Goal: Task Accomplishment & Management: Complete application form

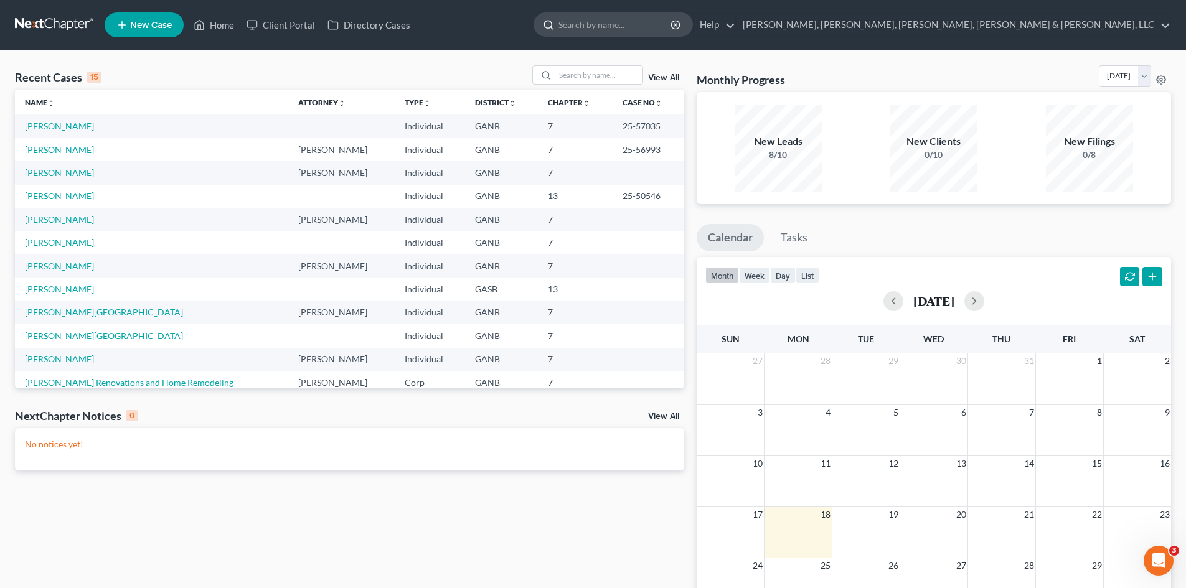
click at [672, 22] on input "search" at bounding box center [615, 24] width 114 height 23
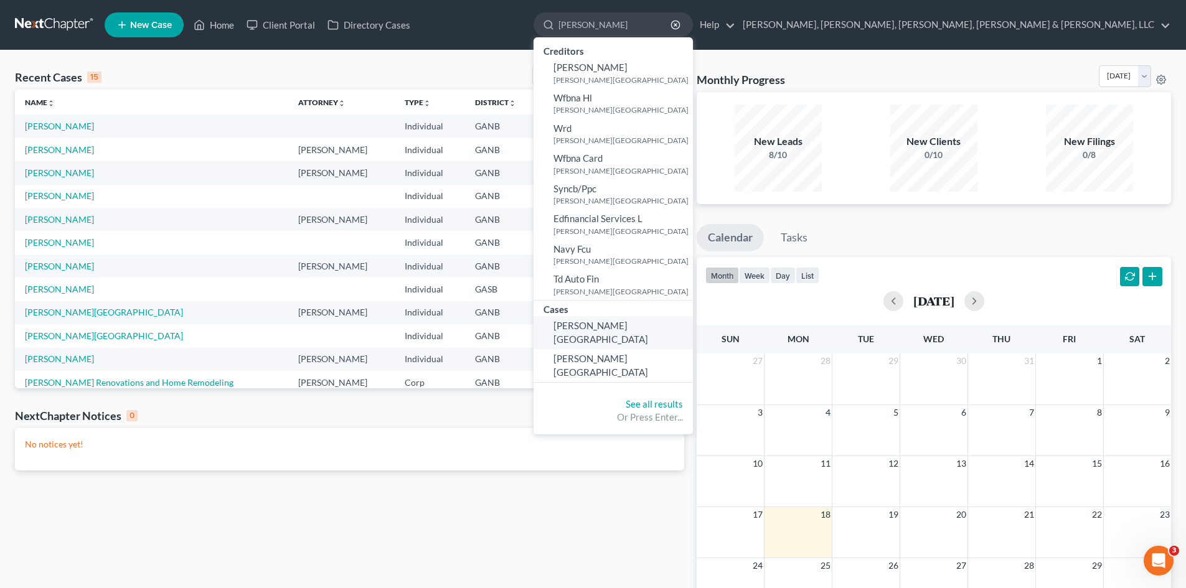
type input "[PERSON_NAME]"
click at [648, 321] on span "[PERSON_NAME][GEOGRAPHIC_DATA]" at bounding box center [600, 332] width 95 height 24
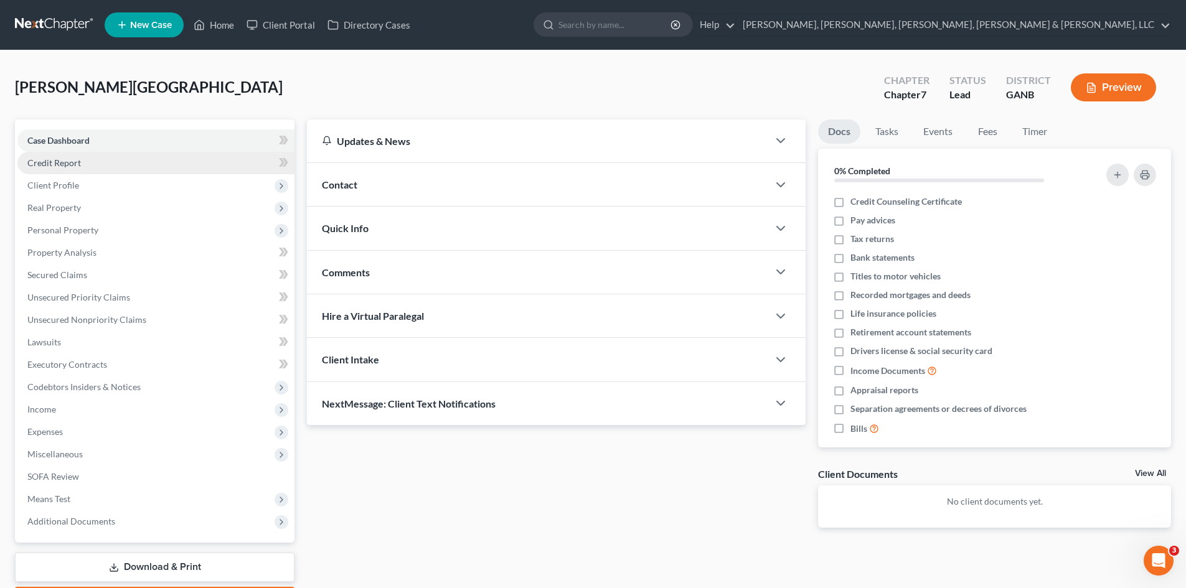
click at [123, 154] on link "Credit Report" at bounding box center [155, 163] width 277 height 22
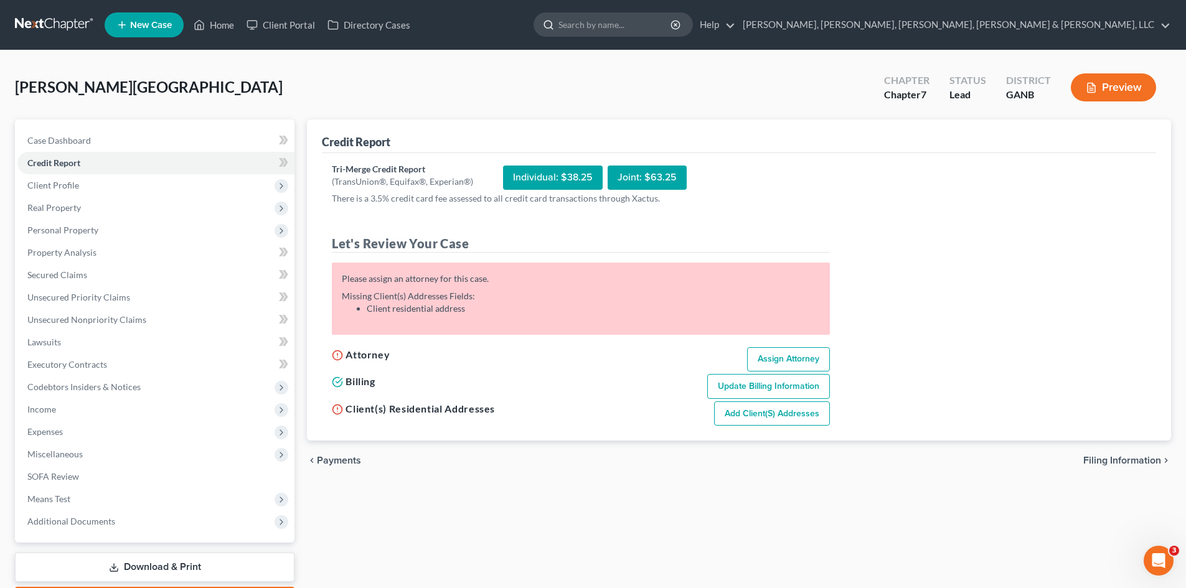
click at [672, 26] on input "search" at bounding box center [615, 24] width 114 height 23
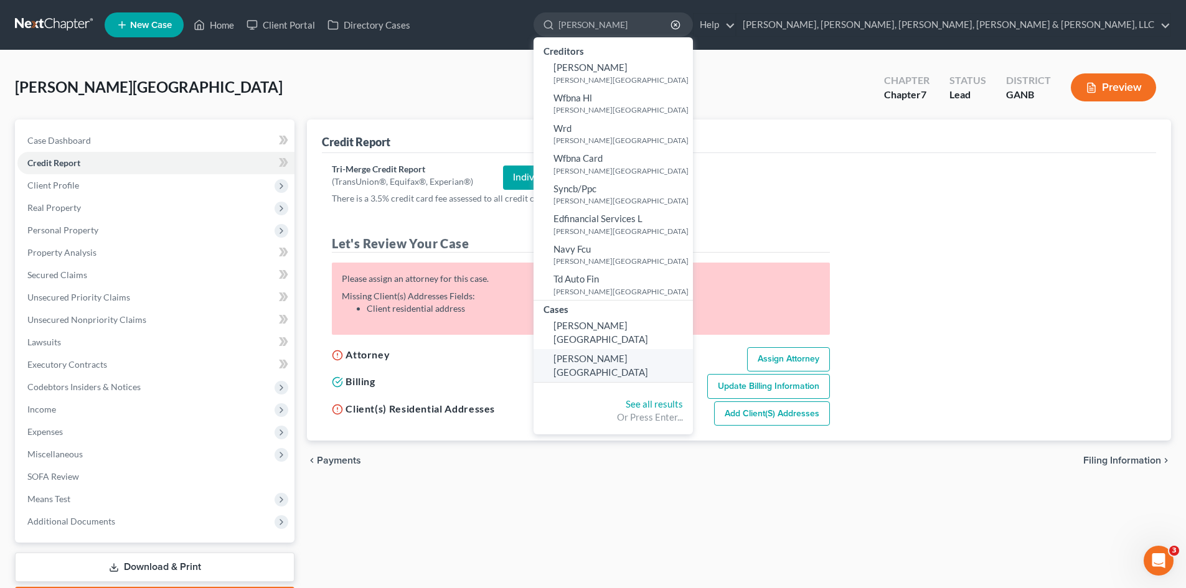
type input "[PERSON_NAME]"
click at [693, 349] on link "[PERSON_NAME][GEOGRAPHIC_DATA]" at bounding box center [613, 365] width 159 height 33
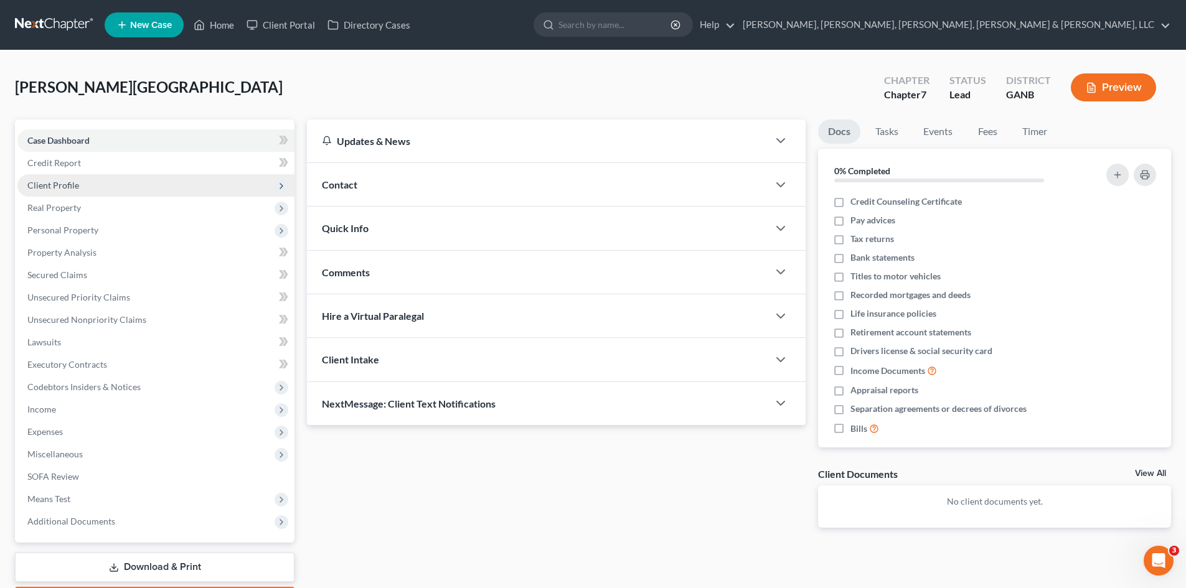
click at [188, 190] on span "Client Profile" at bounding box center [155, 185] width 277 height 22
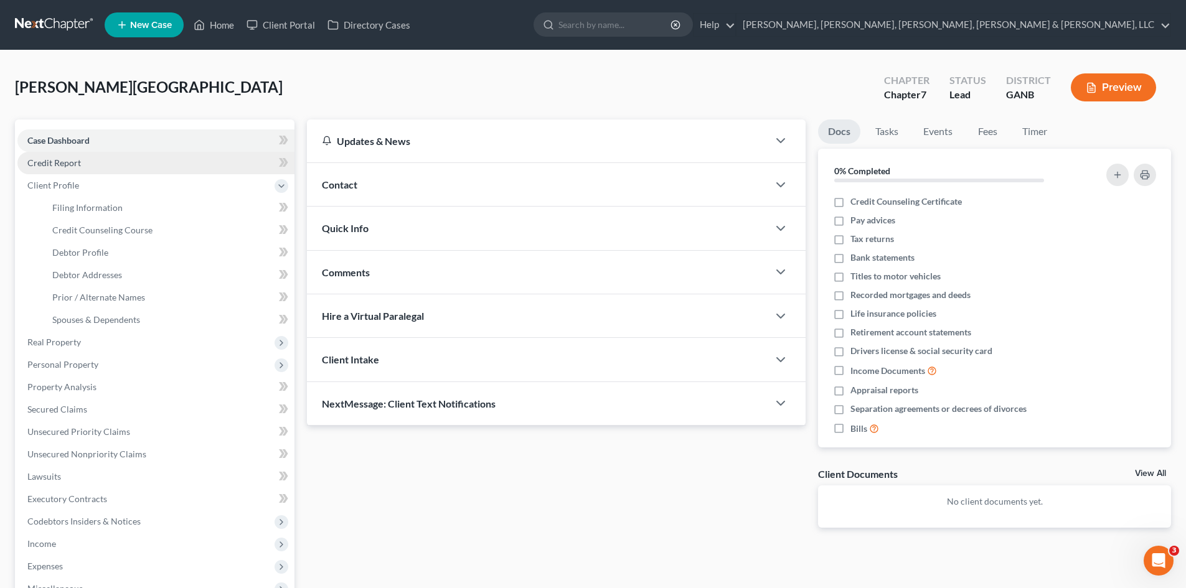
drag, startPoint x: 188, startPoint y: 190, endPoint x: 187, endPoint y: 153, distance: 36.8
click at [187, 152] on link "Credit Report" at bounding box center [155, 163] width 277 height 22
click at [186, 153] on link "Credit Report" at bounding box center [155, 163] width 277 height 22
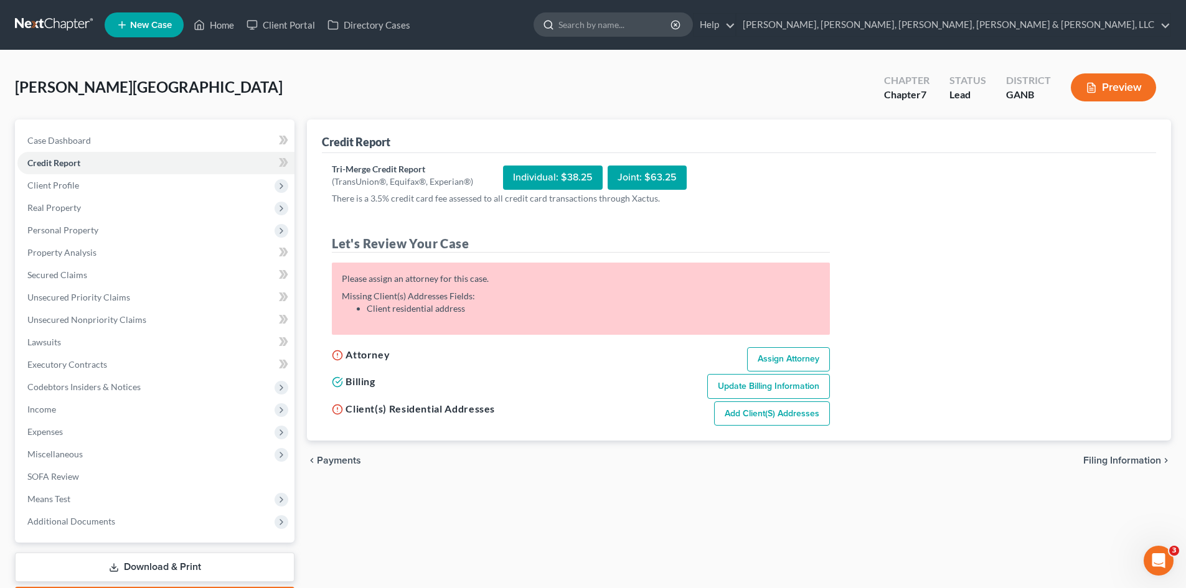
click at [672, 16] on input "search" at bounding box center [615, 24] width 114 height 23
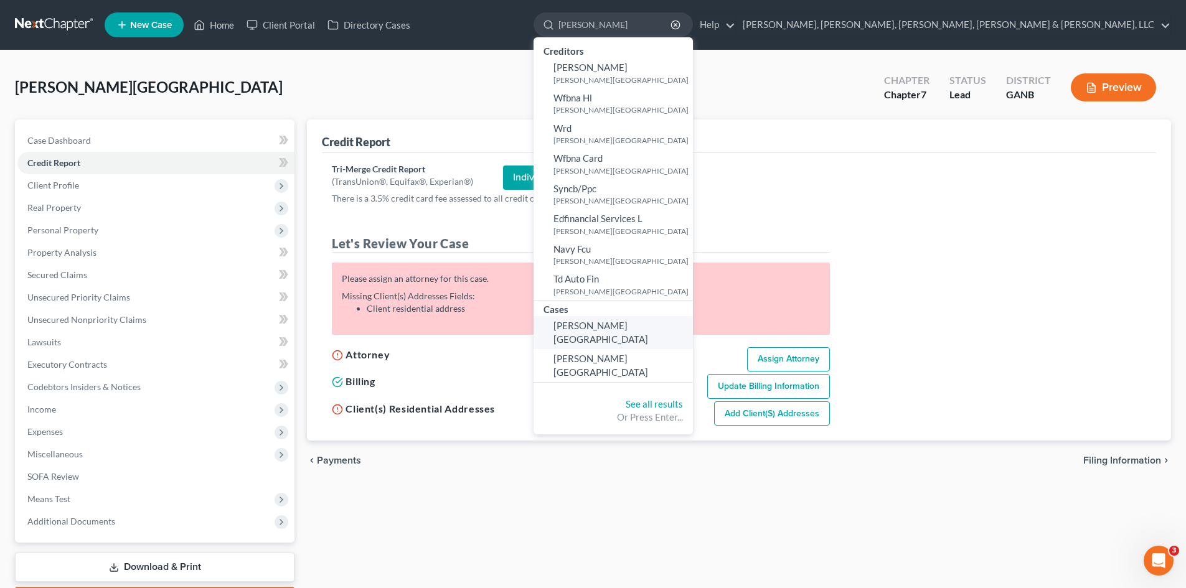
type input "[PERSON_NAME]"
click at [648, 320] on span "[PERSON_NAME][GEOGRAPHIC_DATA]" at bounding box center [600, 332] width 95 height 24
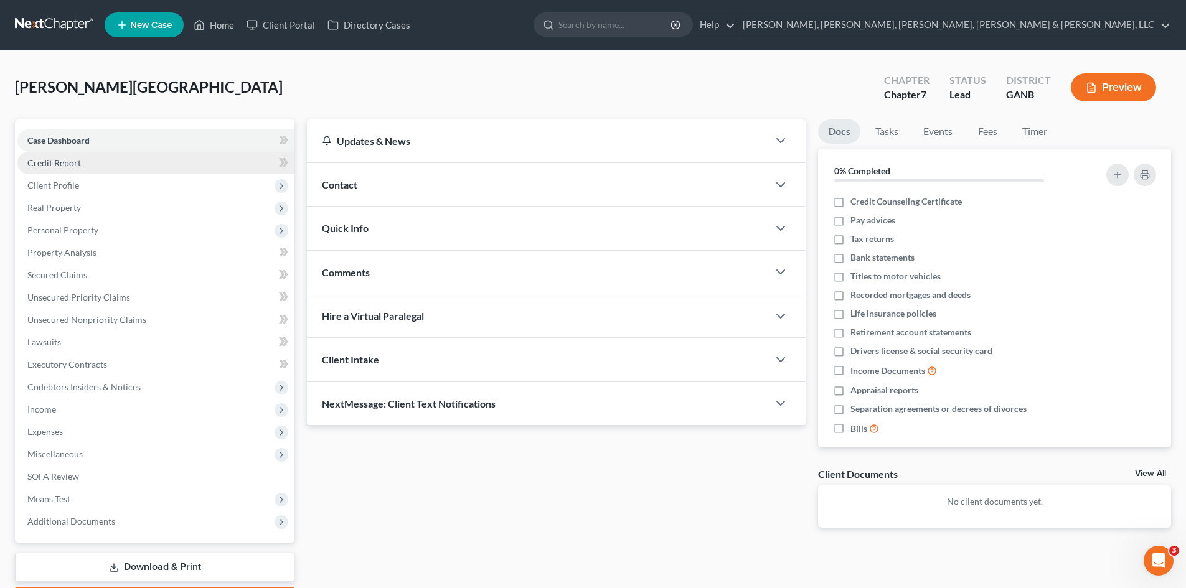
click at [205, 156] on link "Credit Report" at bounding box center [155, 163] width 277 height 22
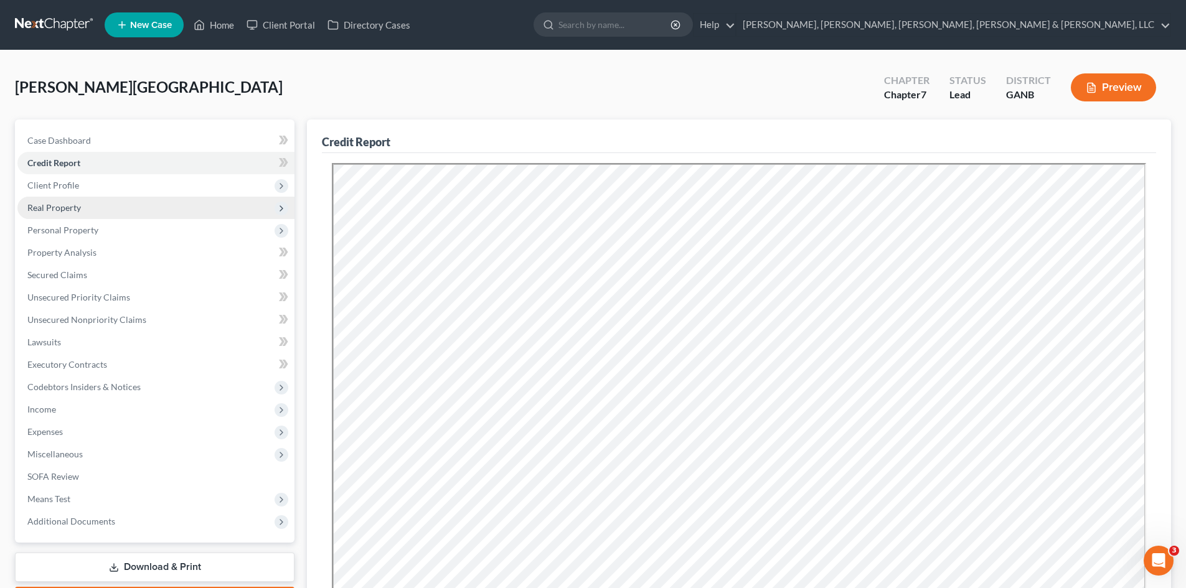
click at [203, 202] on span "Real Property" at bounding box center [155, 208] width 277 height 22
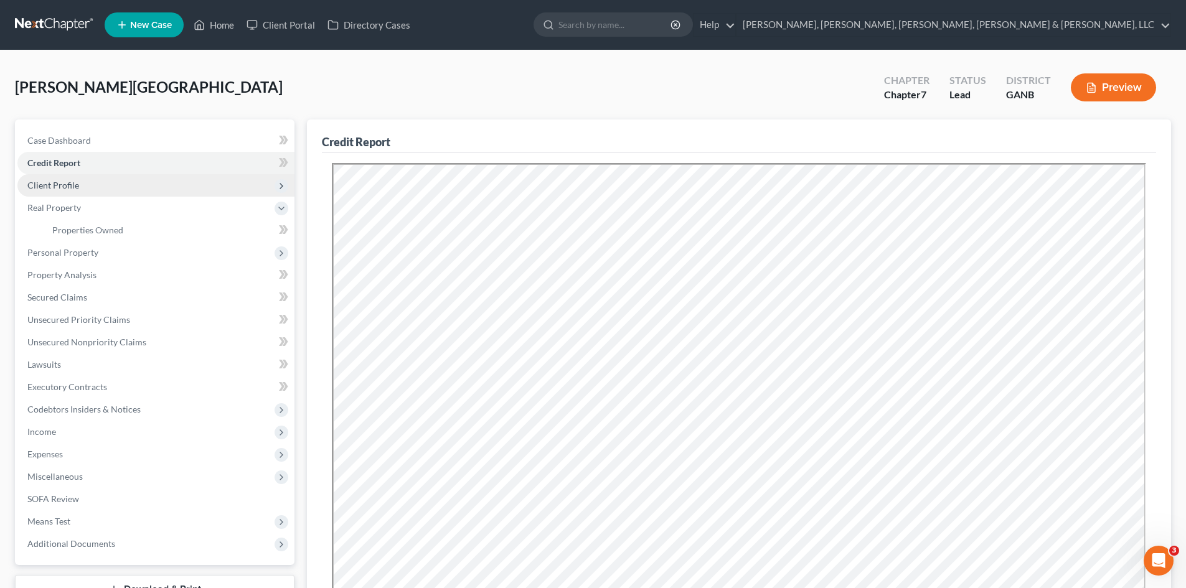
click at [202, 190] on span "Client Profile" at bounding box center [155, 185] width 277 height 22
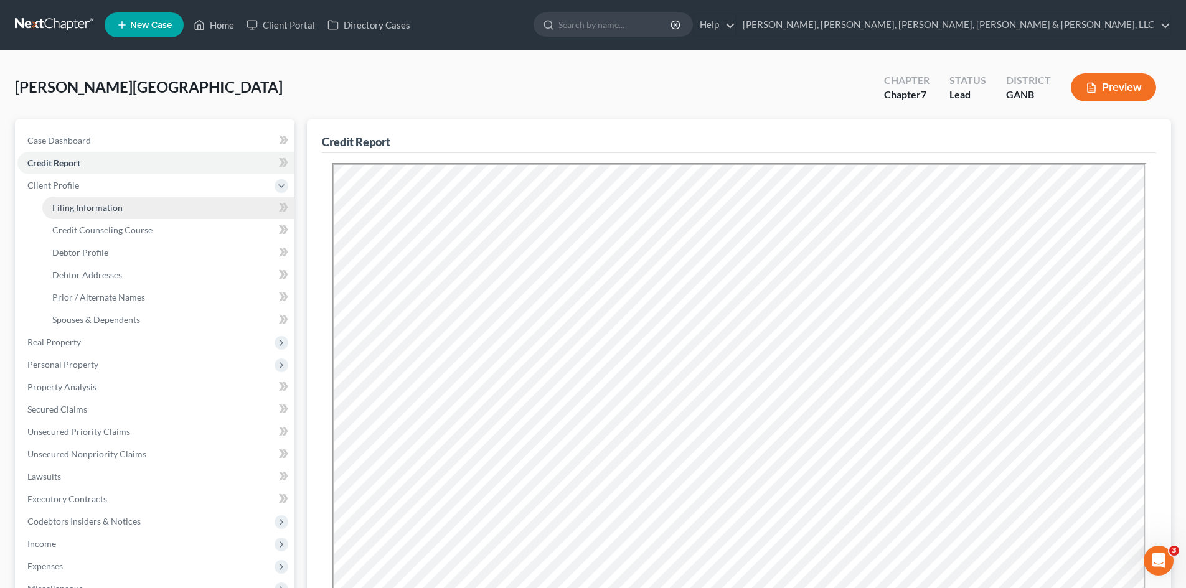
click at [188, 207] on link "Filing Information" at bounding box center [168, 208] width 252 height 22
select select "1"
select select "0"
select select "19"
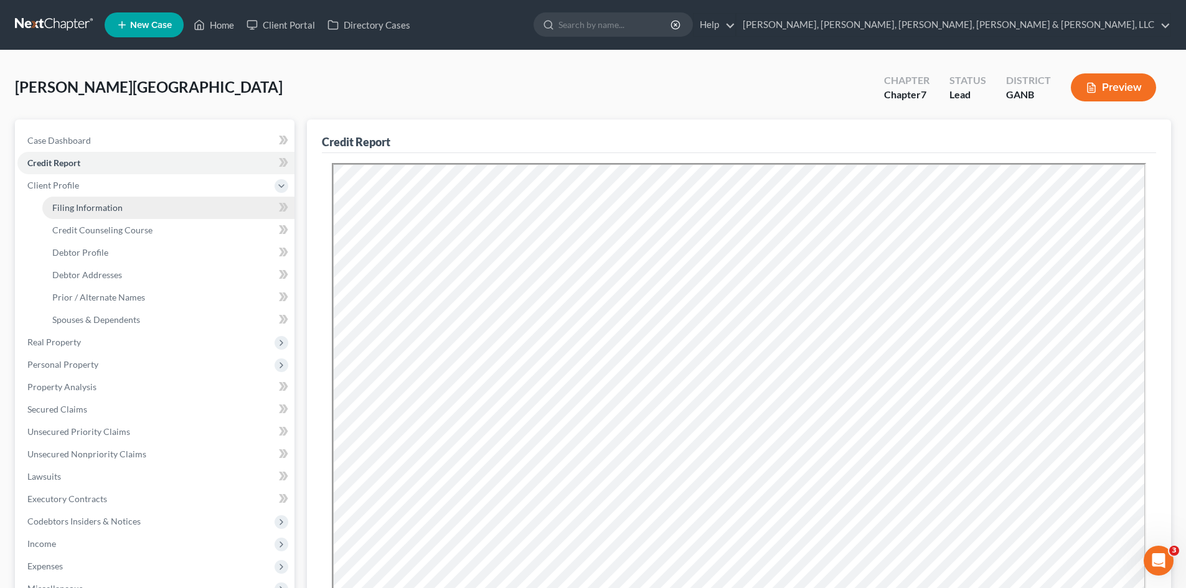
select select "10"
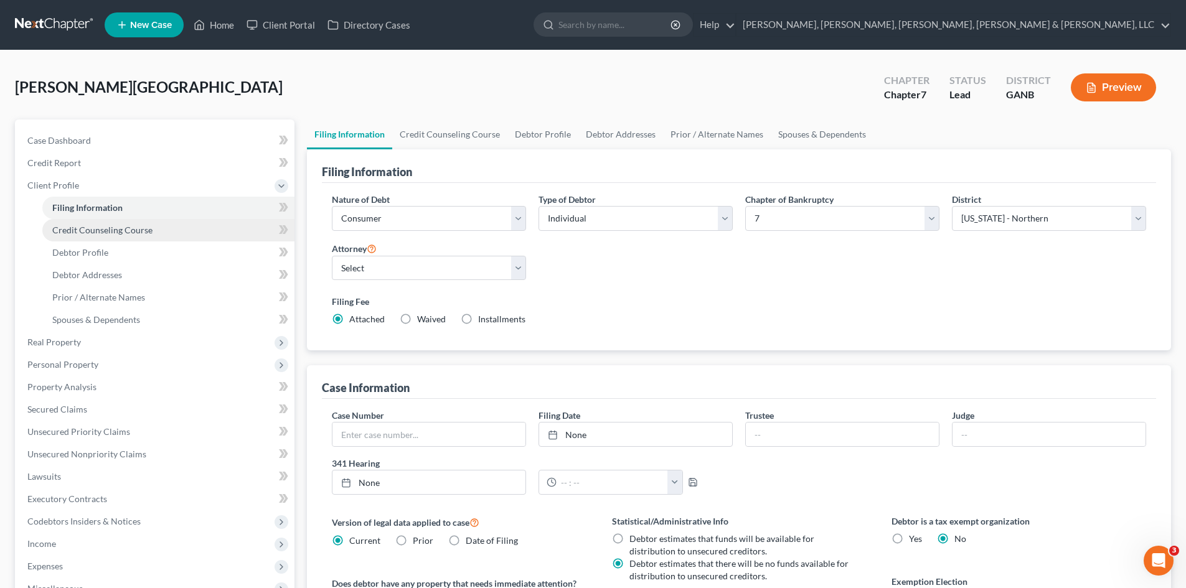
click at [191, 228] on link "Credit Counseling Course" at bounding box center [168, 230] width 252 height 22
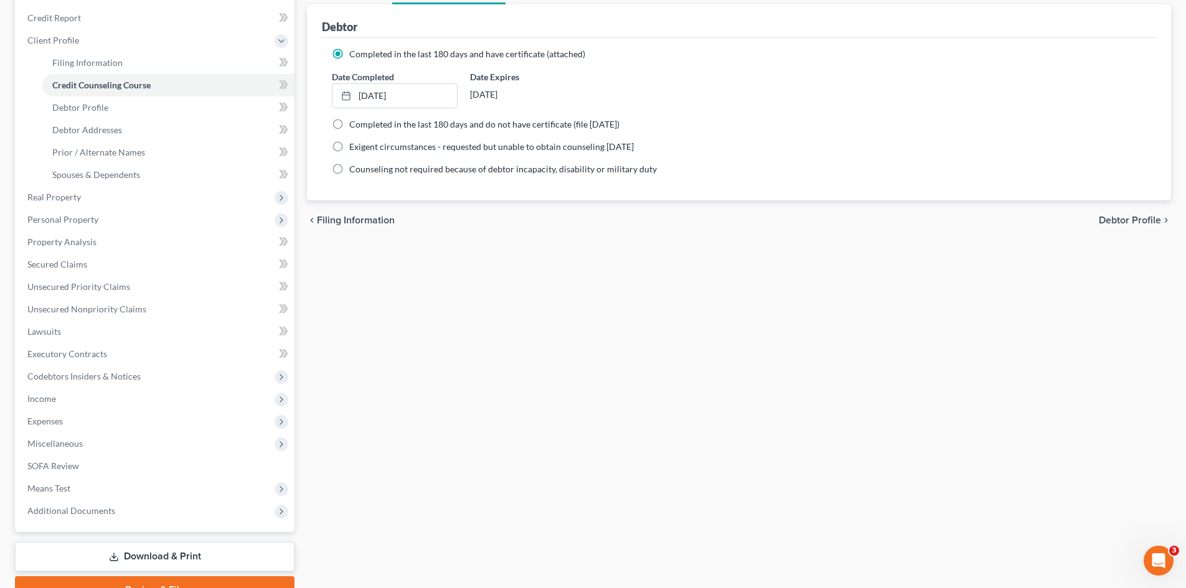
scroll to position [208, 0]
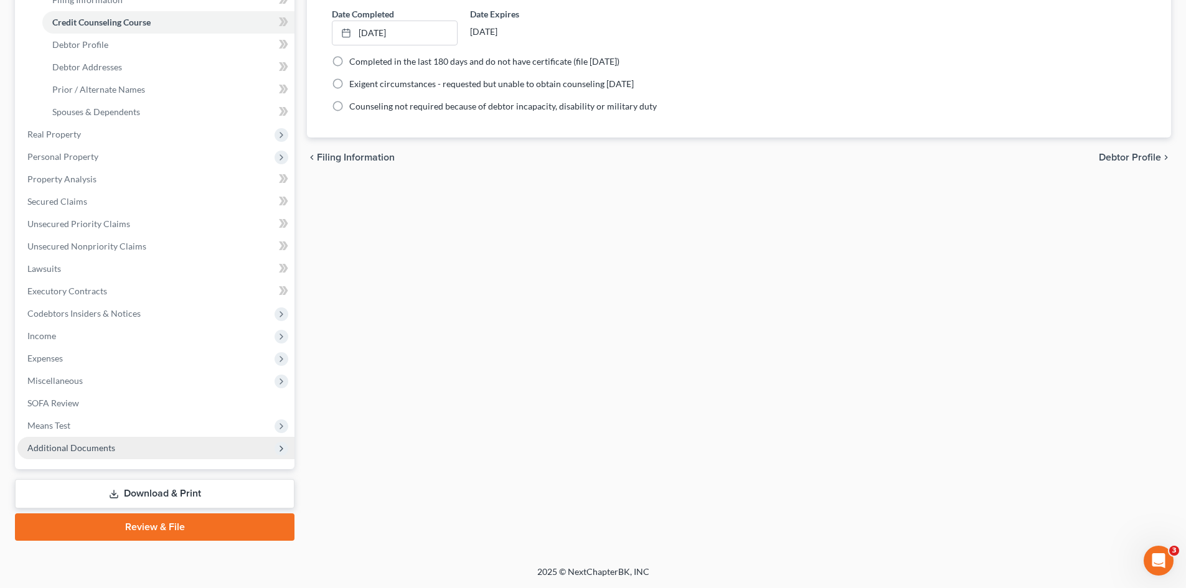
click at [90, 452] on span "Additional Documents" at bounding box center [71, 448] width 88 height 11
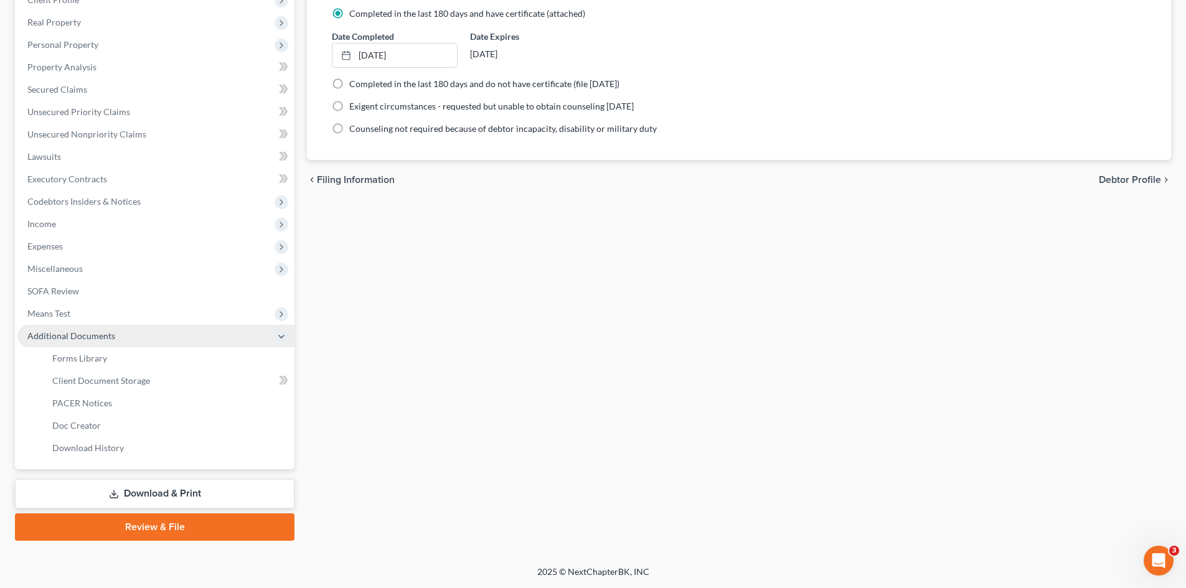
scroll to position [186, 0]
click at [93, 382] on span "Client Document Storage" at bounding box center [101, 380] width 98 height 11
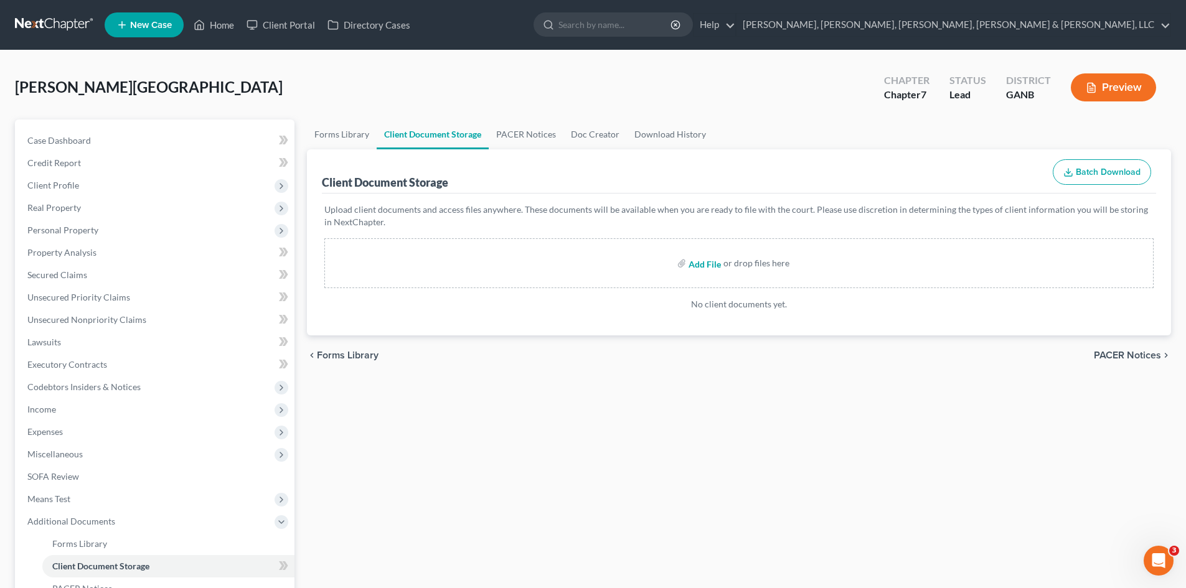
click at [700, 262] on input "file" at bounding box center [704, 263] width 30 height 22
